Goal: Information Seeking & Learning: Learn about a topic

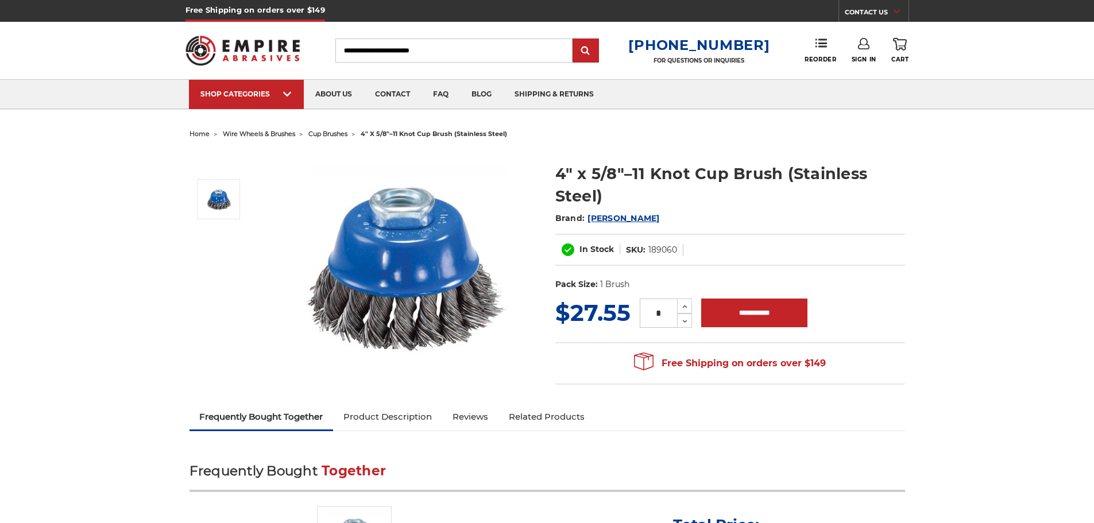
drag, startPoint x: 497, startPoint y: 297, endPoint x: 496, endPoint y: 277, distance: 20.1
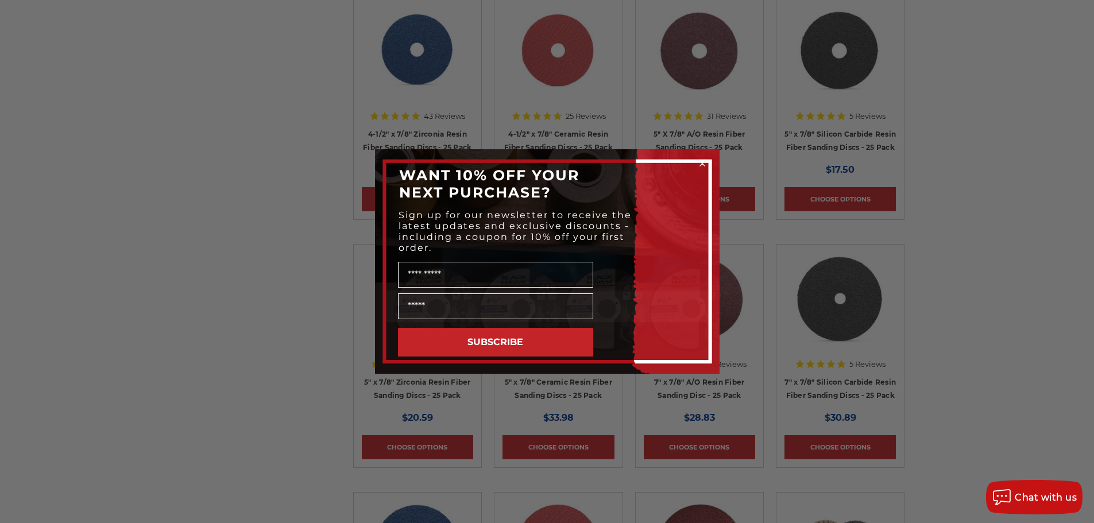
scroll to position [1204, 0]
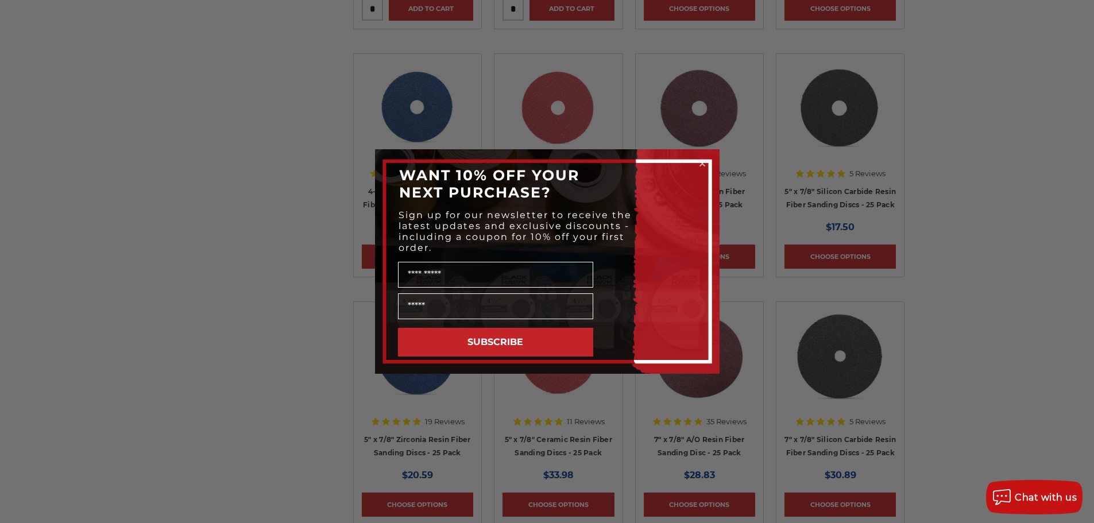
click at [700, 166] on circle "Close dialog" at bounding box center [701, 163] width 11 height 11
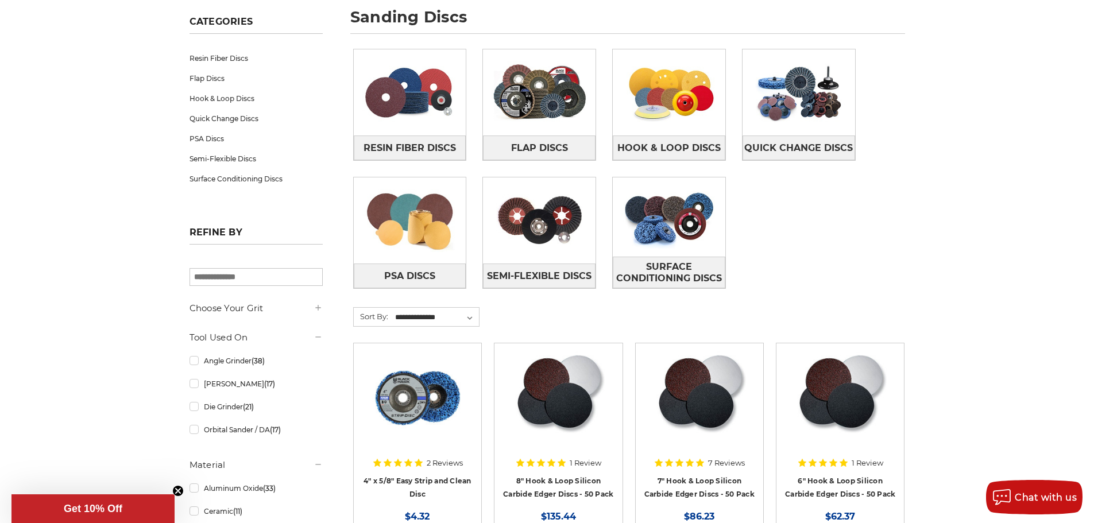
scroll to position [0, 0]
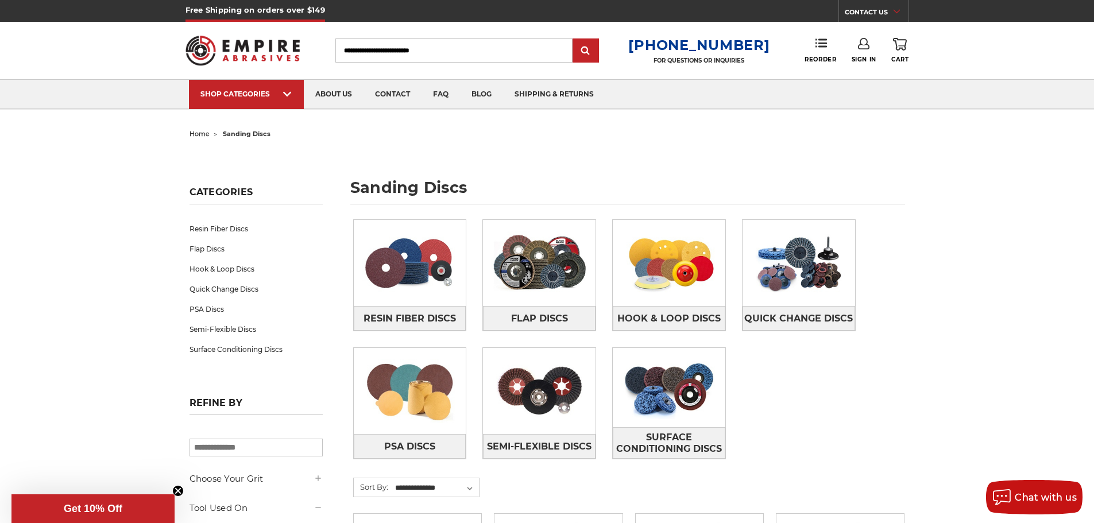
drag, startPoint x: 447, startPoint y: 55, endPoint x: 457, endPoint y: 53, distance: 9.9
click at [448, 54] on input "Search" at bounding box center [453, 50] width 237 height 24
type input "**********"
click at [574, 40] on input "submit" at bounding box center [585, 51] width 23 height 23
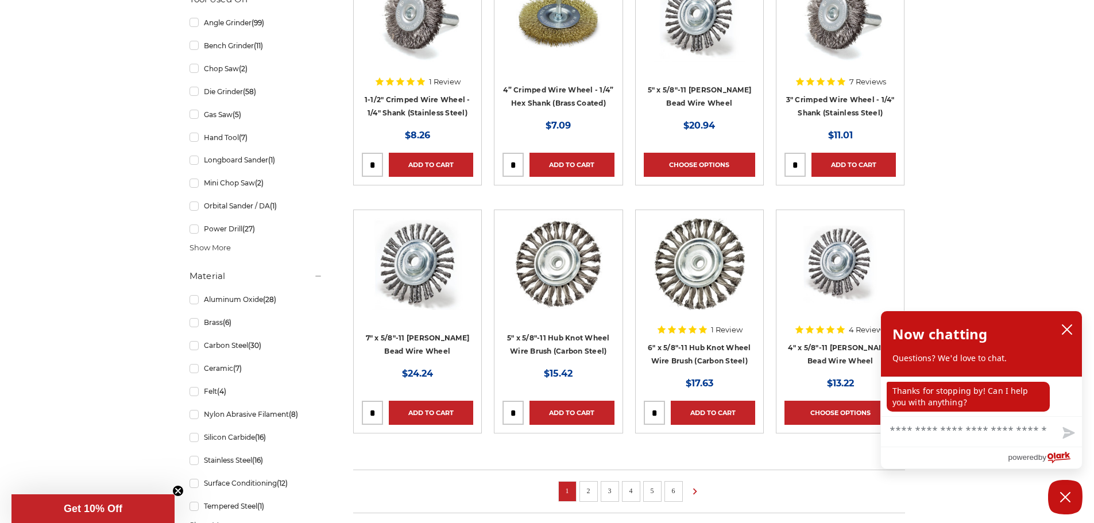
scroll to position [746, 0]
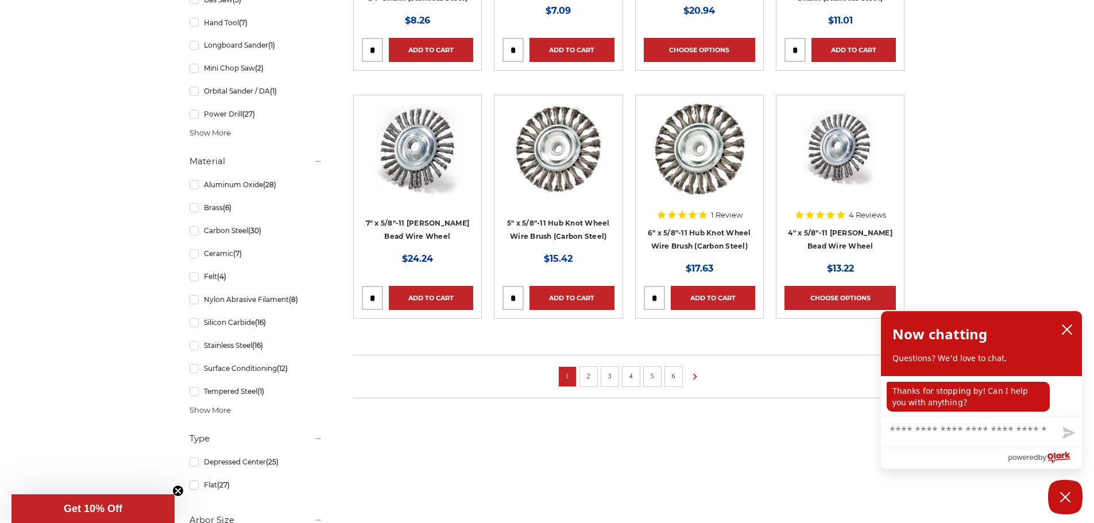
click at [587, 378] on link "2" at bounding box center [588, 376] width 11 height 13
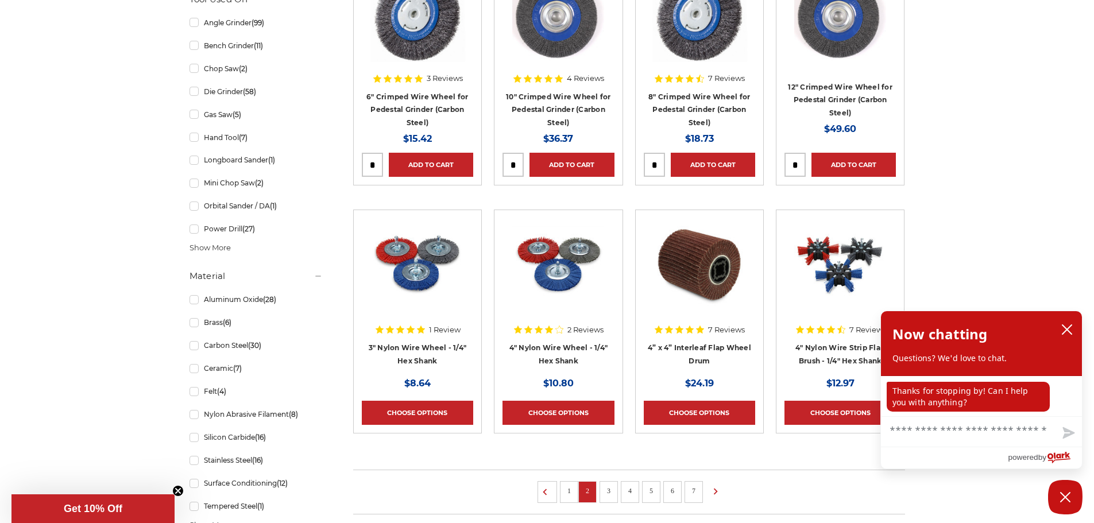
scroll to position [861, 0]
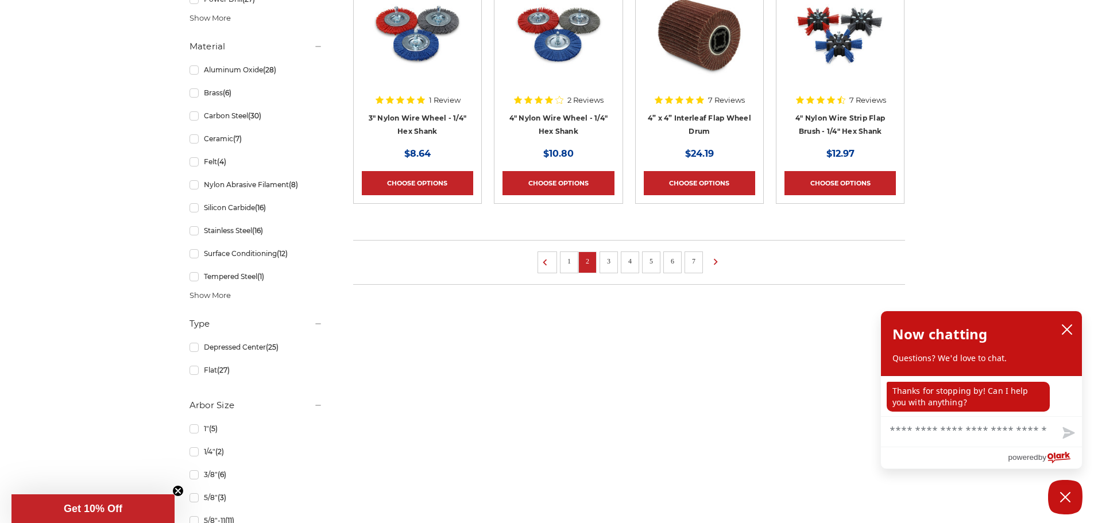
click at [611, 263] on link "3" at bounding box center [608, 261] width 11 height 13
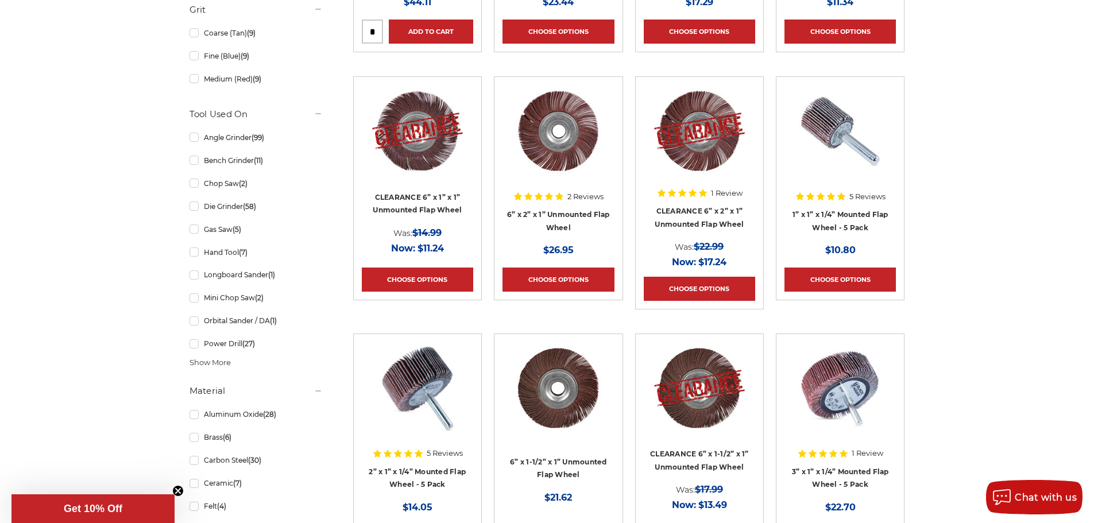
scroll to position [689, 0]
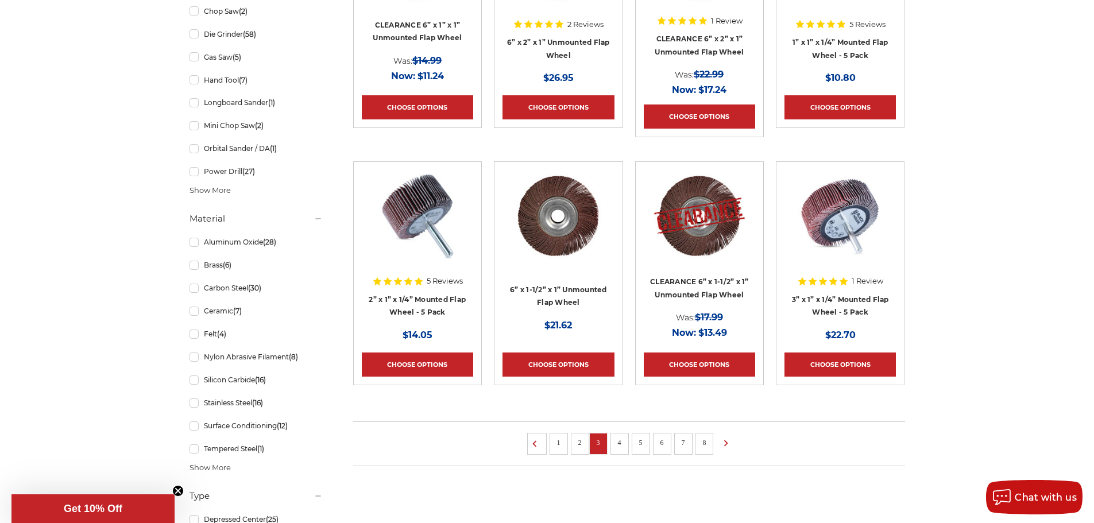
click at [621, 443] on link "4" at bounding box center [619, 442] width 11 height 13
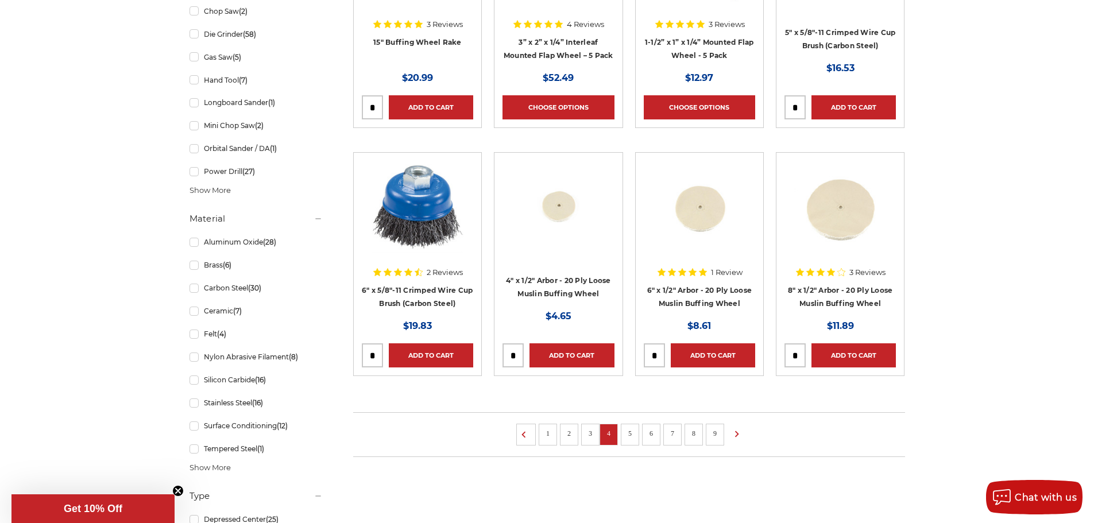
scroll to position [746, 0]
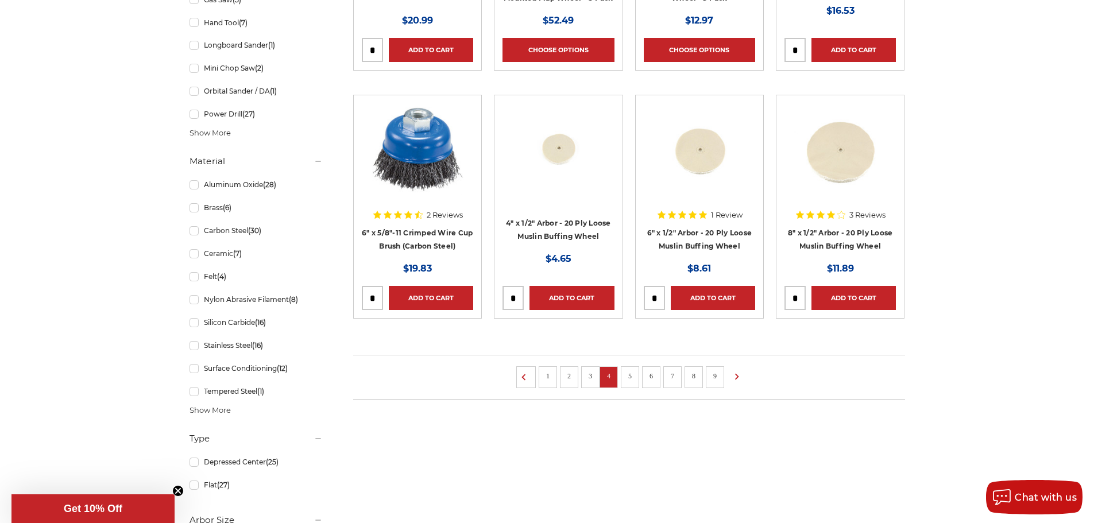
click at [631, 382] on li "5" at bounding box center [630, 377] width 18 height 22
click at [630, 378] on link "5" at bounding box center [629, 376] width 11 height 13
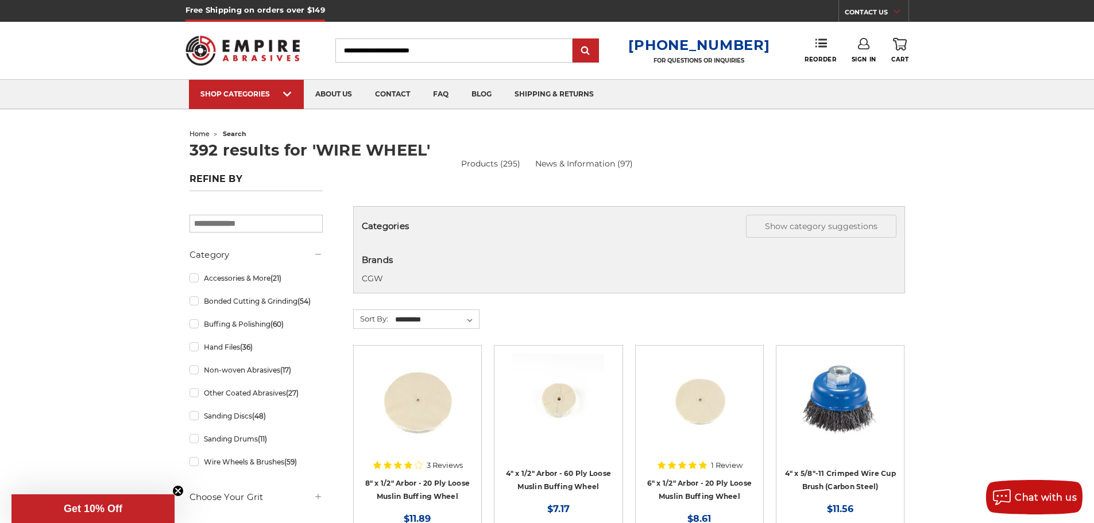
click at [431, 44] on input "Search" at bounding box center [453, 50] width 237 height 24
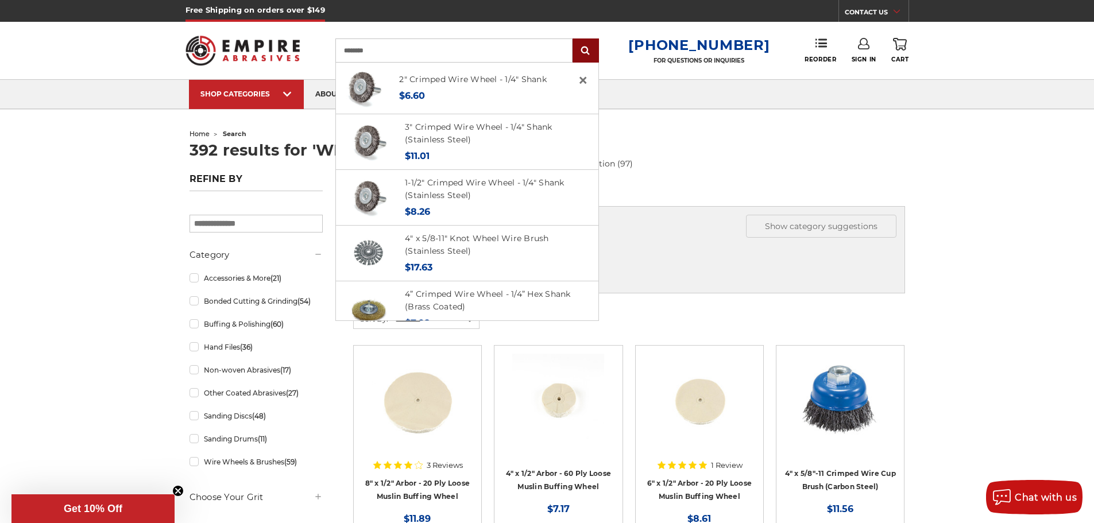
type input "********"
click at [592, 50] on input "submit" at bounding box center [585, 51] width 23 height 23
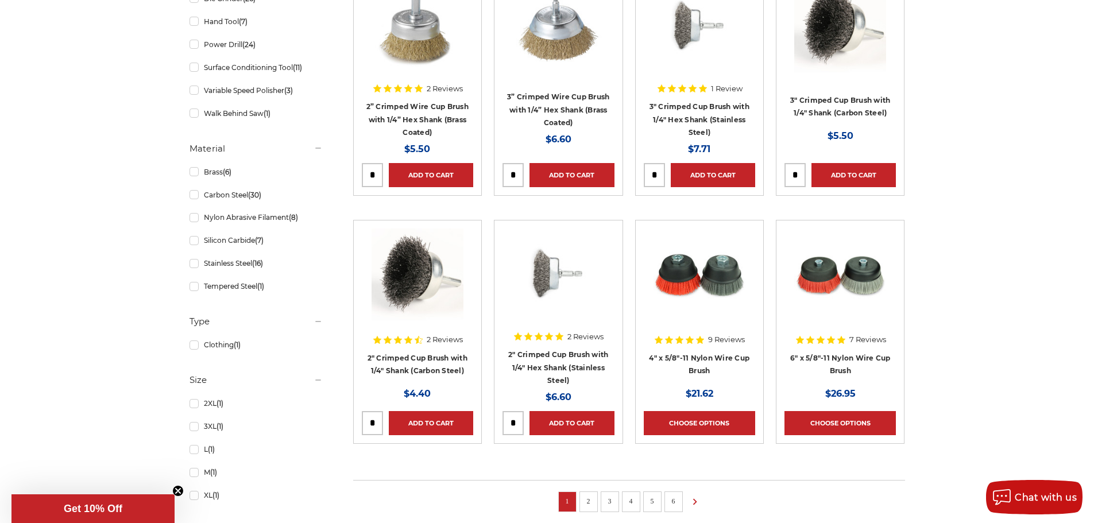
scroll to position [746, 0]
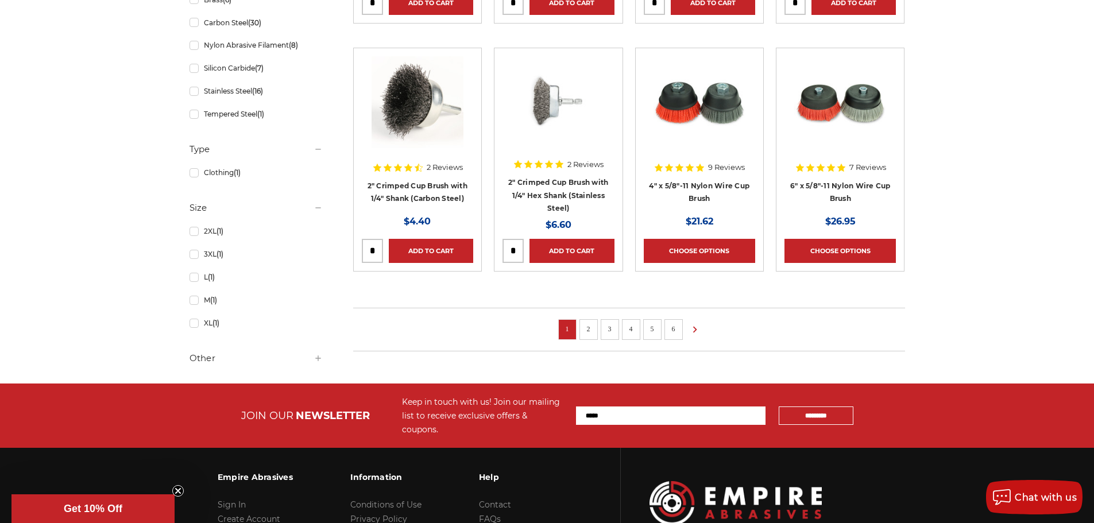
click at [592, 330] on link "2" at bounding box center [588, 329] width 11 height 13
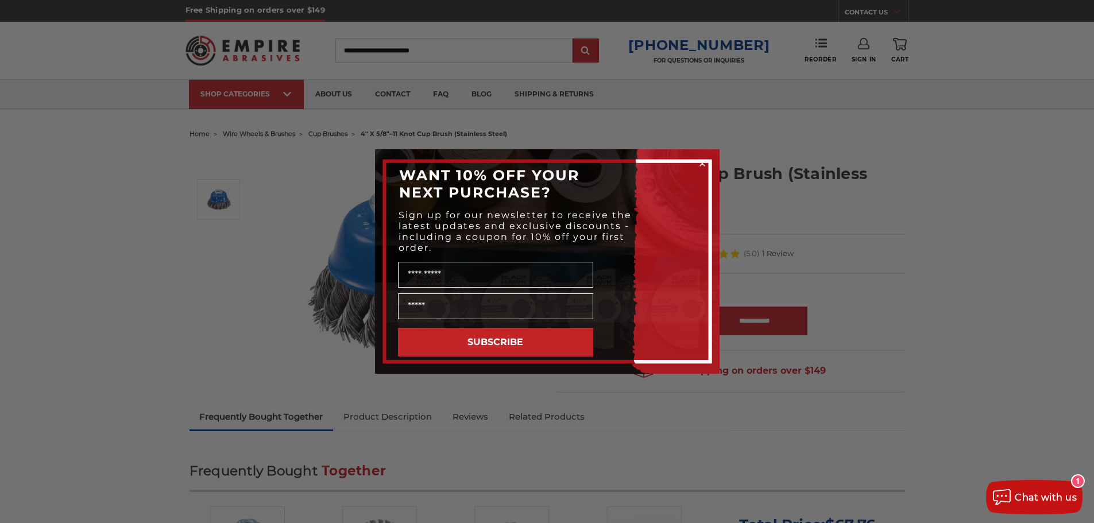
click at [700, 165] on icon "Close dialog" at bounding box center [702, 163] width 5 height 5
